Goal: Information Seeking & Learning: Check status

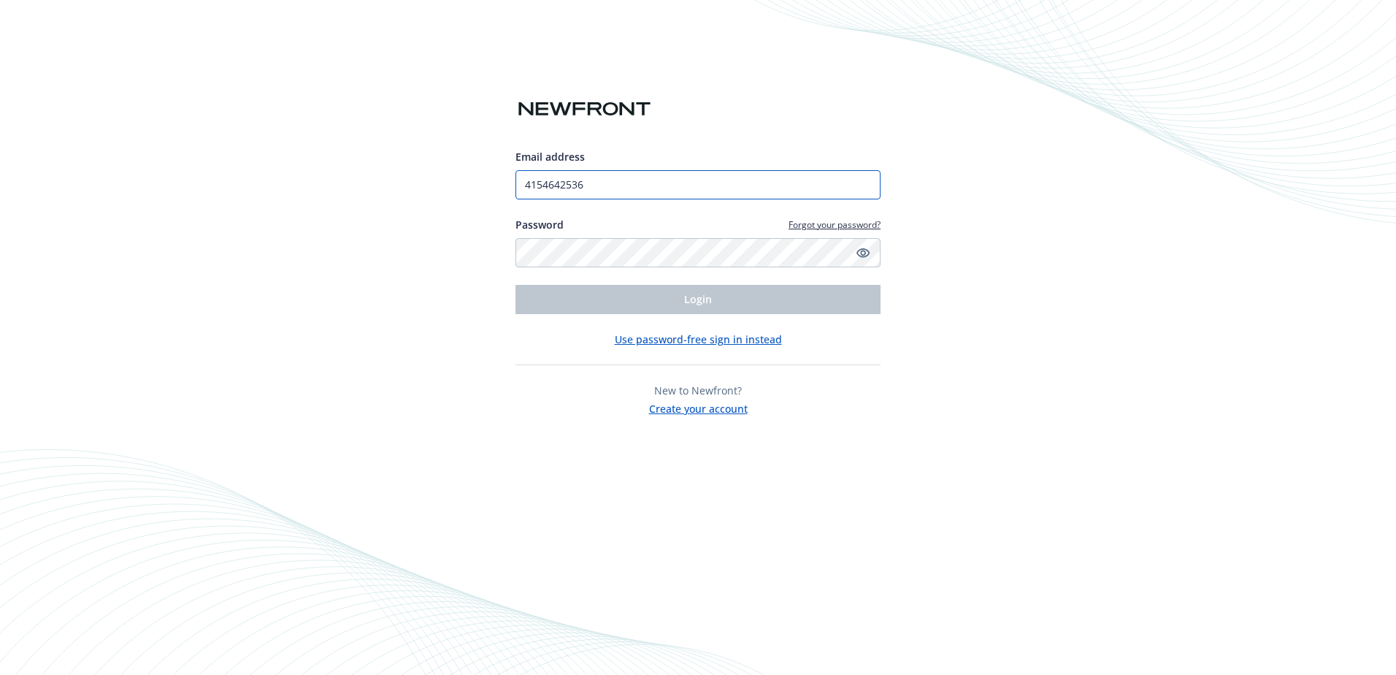
click at [668, 175] on input "4154642536" at bounding box center [698, 184] width 365 height 29
type input "vkuan@marincf.org"
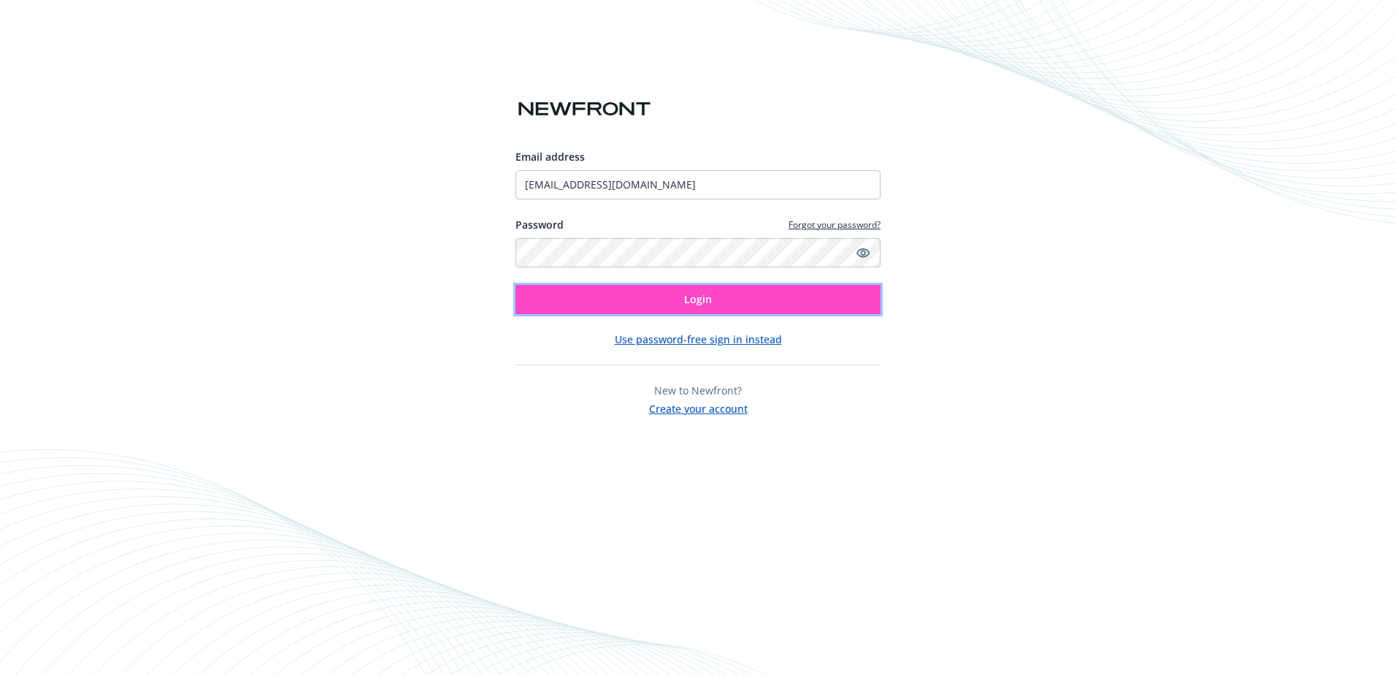
click at [819, 305] on button "Login" at bounding box center [698, 299] width 365 height 29
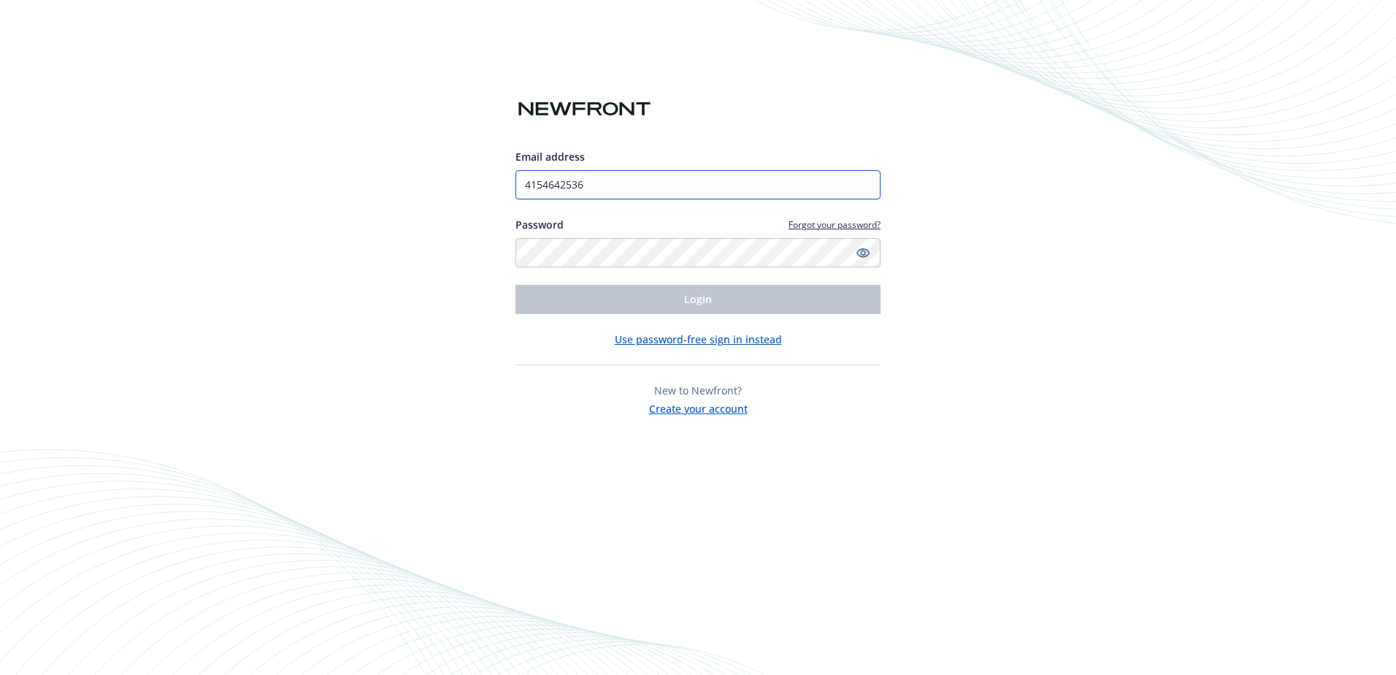
click at [757, 191] on input "4154642536" at bounding box center [698, 184] width 365 height 29
type input "[EMAIL_ADDRESS][DOMAIN_NAME]"
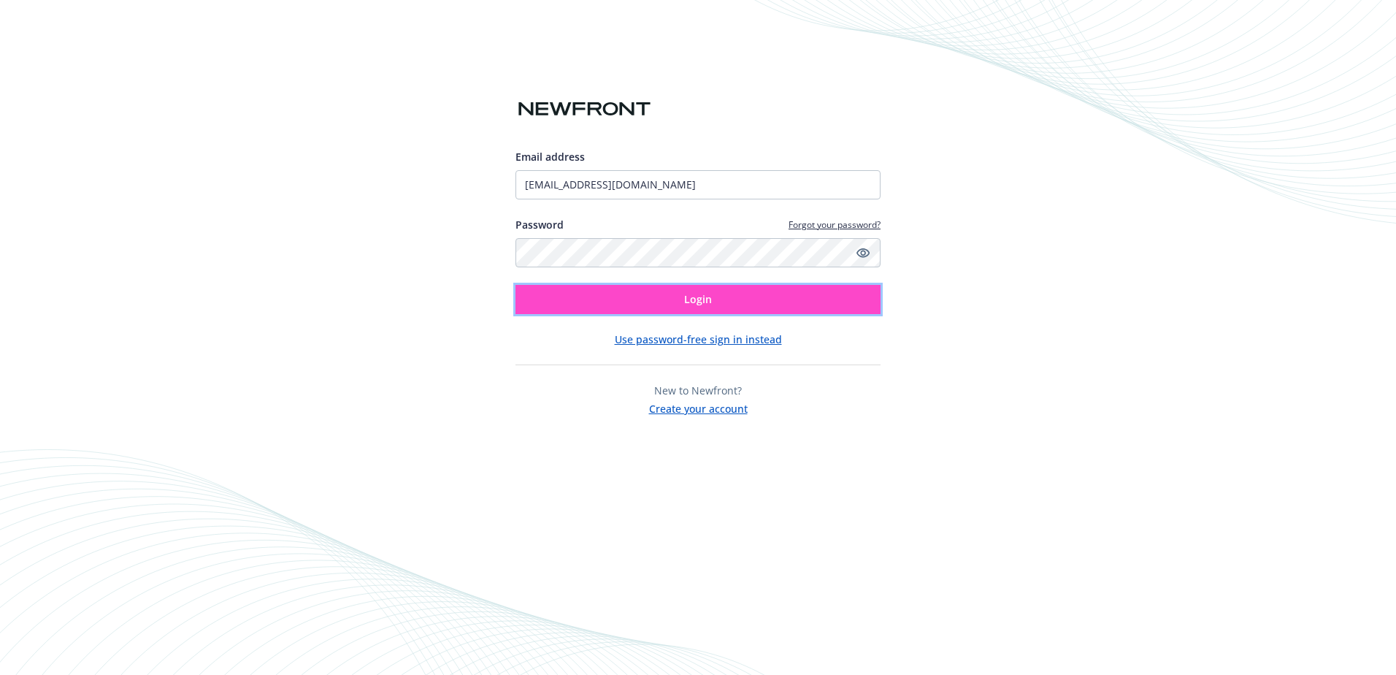
click at [663, 300] on button "Login" at bounding box center [698, 299] width 365 height 29
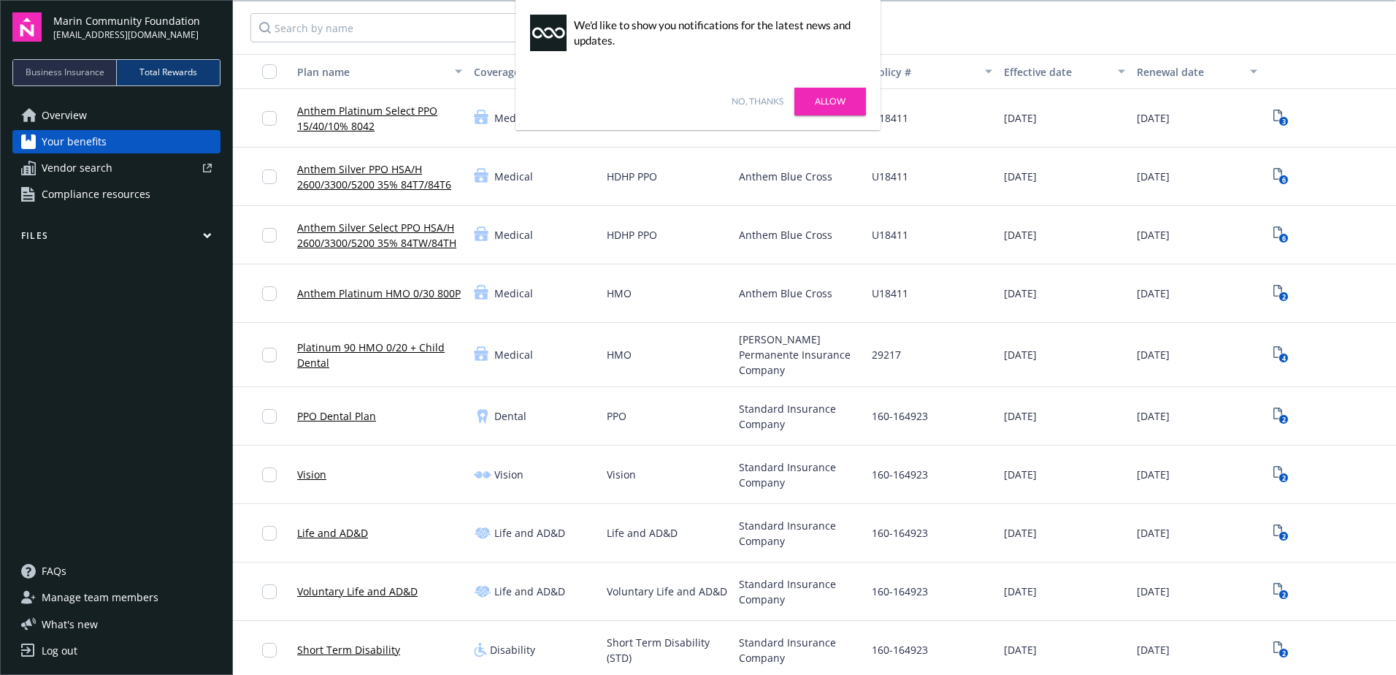
click at [832, 105] on link "Allow" at bounding box center [830, 102] width 72 height 28
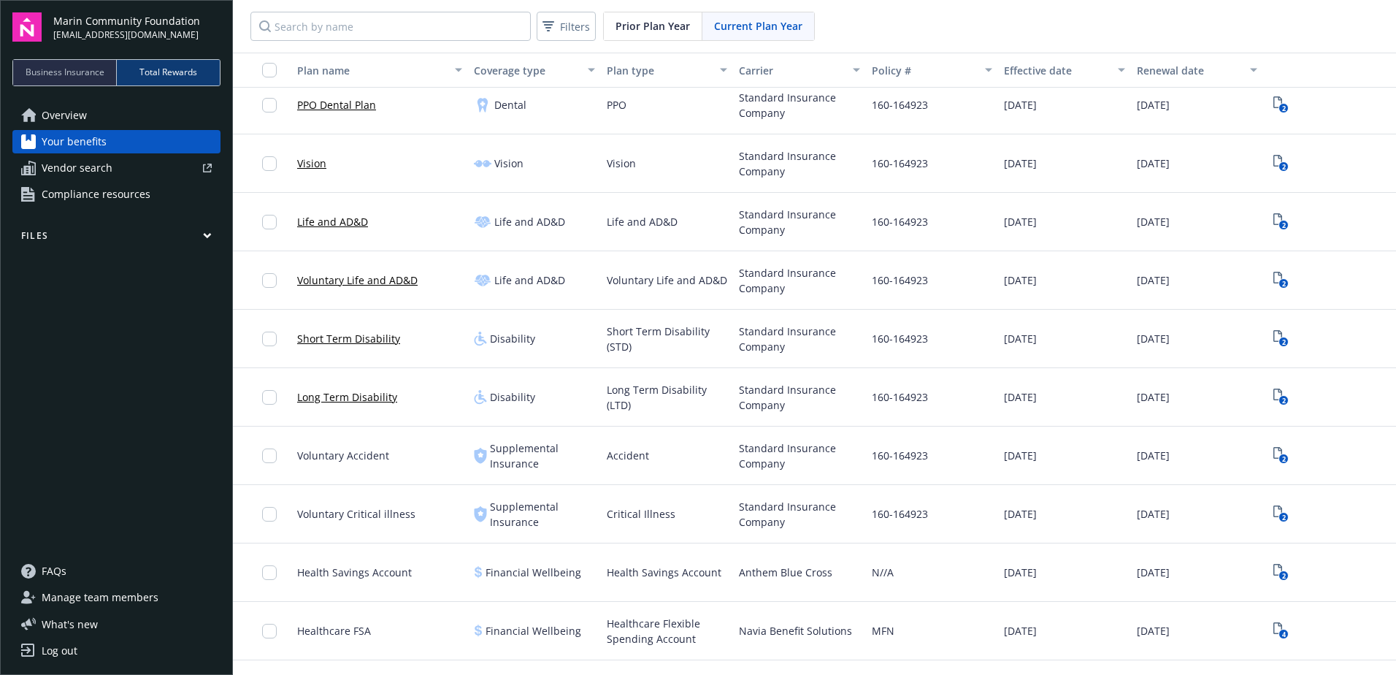
scroll to position [260, 0]
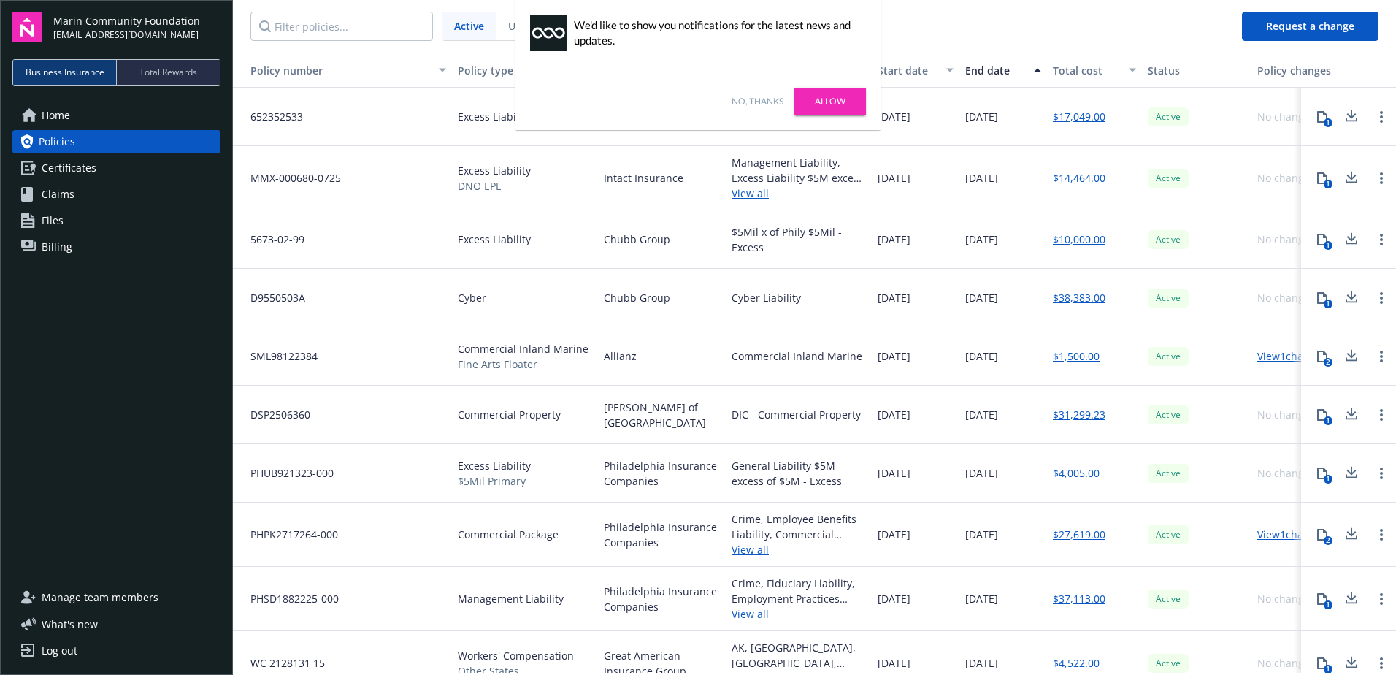
click at [829, 102] on link "Allow" at bounding box center [830, 102] width 72 height 28
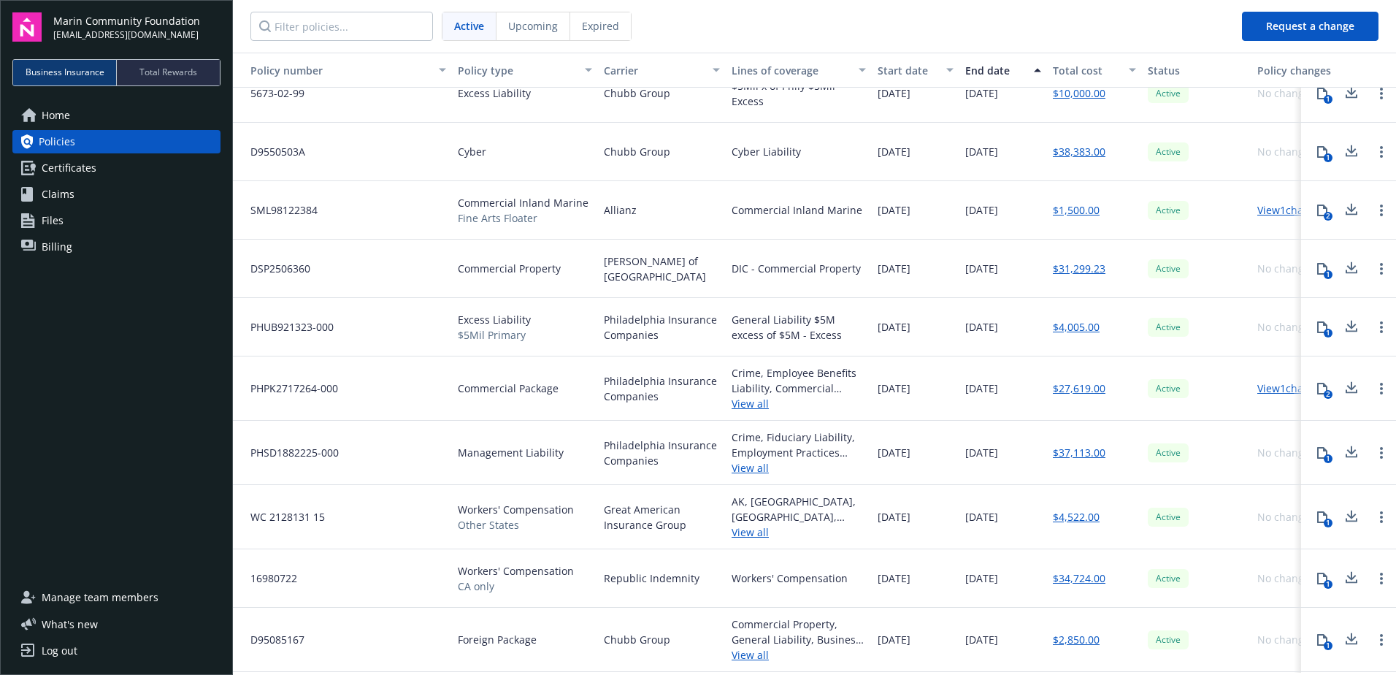
scroll to position [273, 0]
